Goal: Navigation & Orientation: Find specific page/section

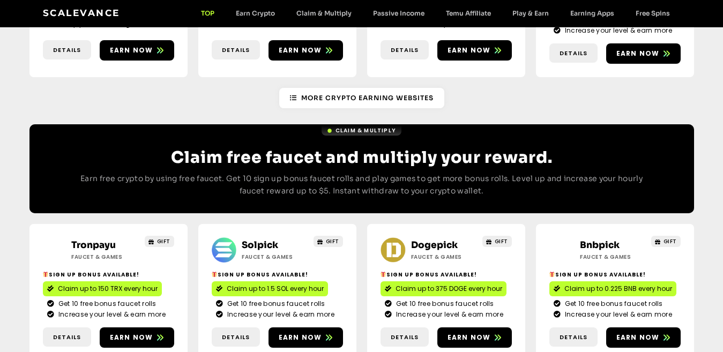
scroll to position [429, 0]
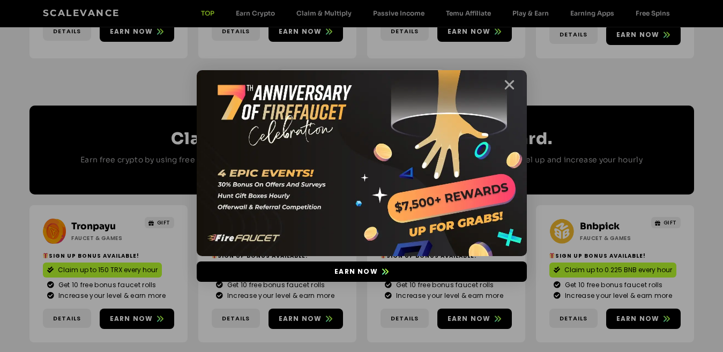
click at [509, 92] on icon "Close" at bounding box center [509, 84] width 13 height 13
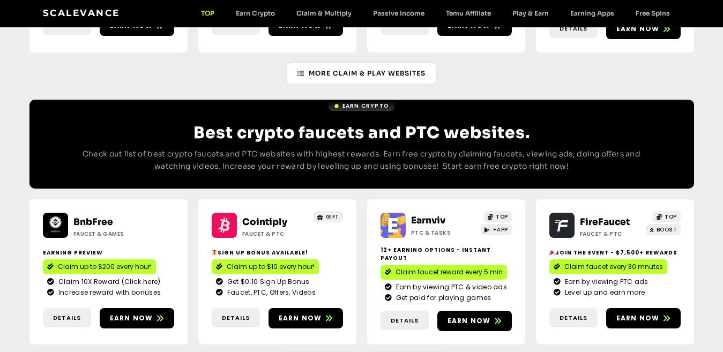
scroll to position [858, 0]
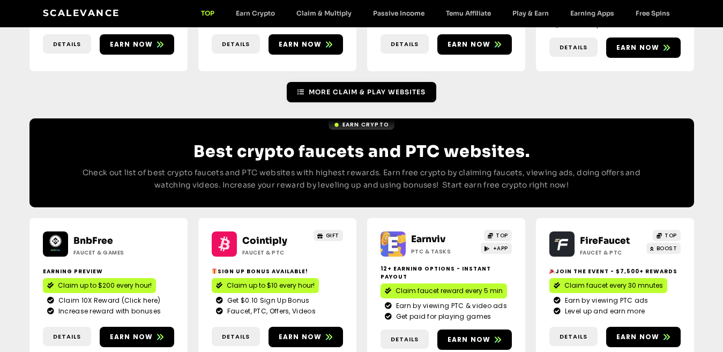
click at [346, 87] on span "More Claim & Play Websites" at bounding box center [367, 92] width 117 height 10
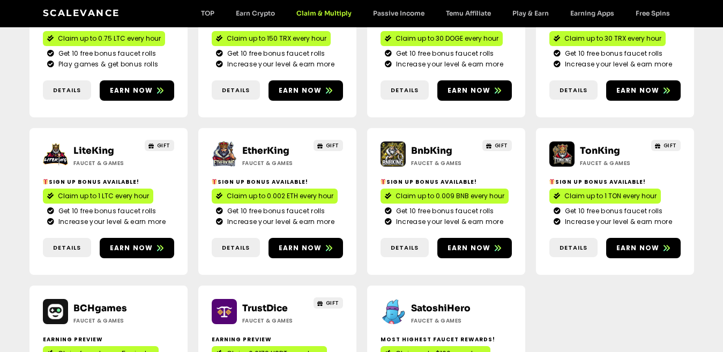
scroll to position [511, 0]
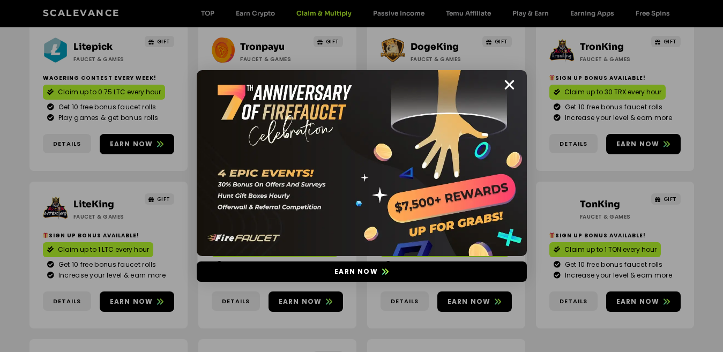
scroll to position [511, 0]
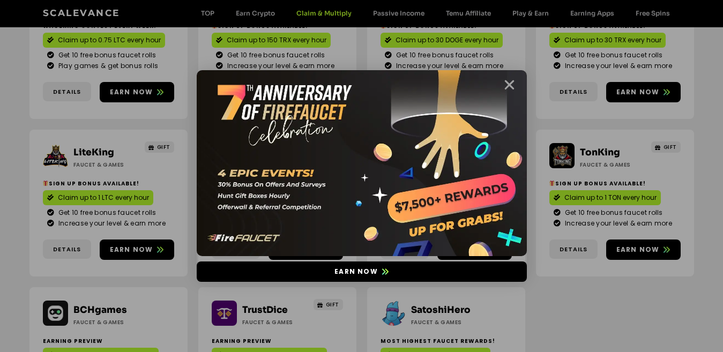
click at [507, 88] on icon "Close" at bounding box center [509, 84] width 13 height 13
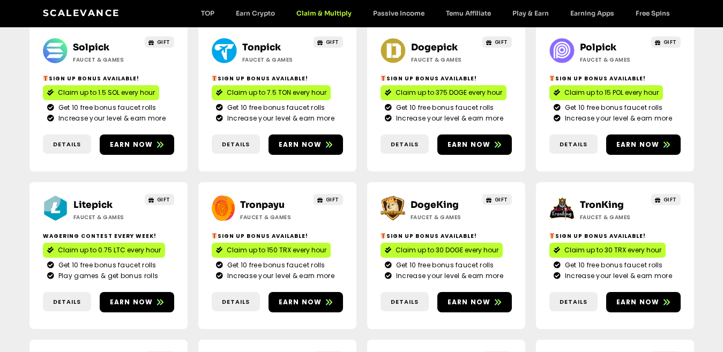
scroll to position [190, 0]
